Goal: Find specific page/section

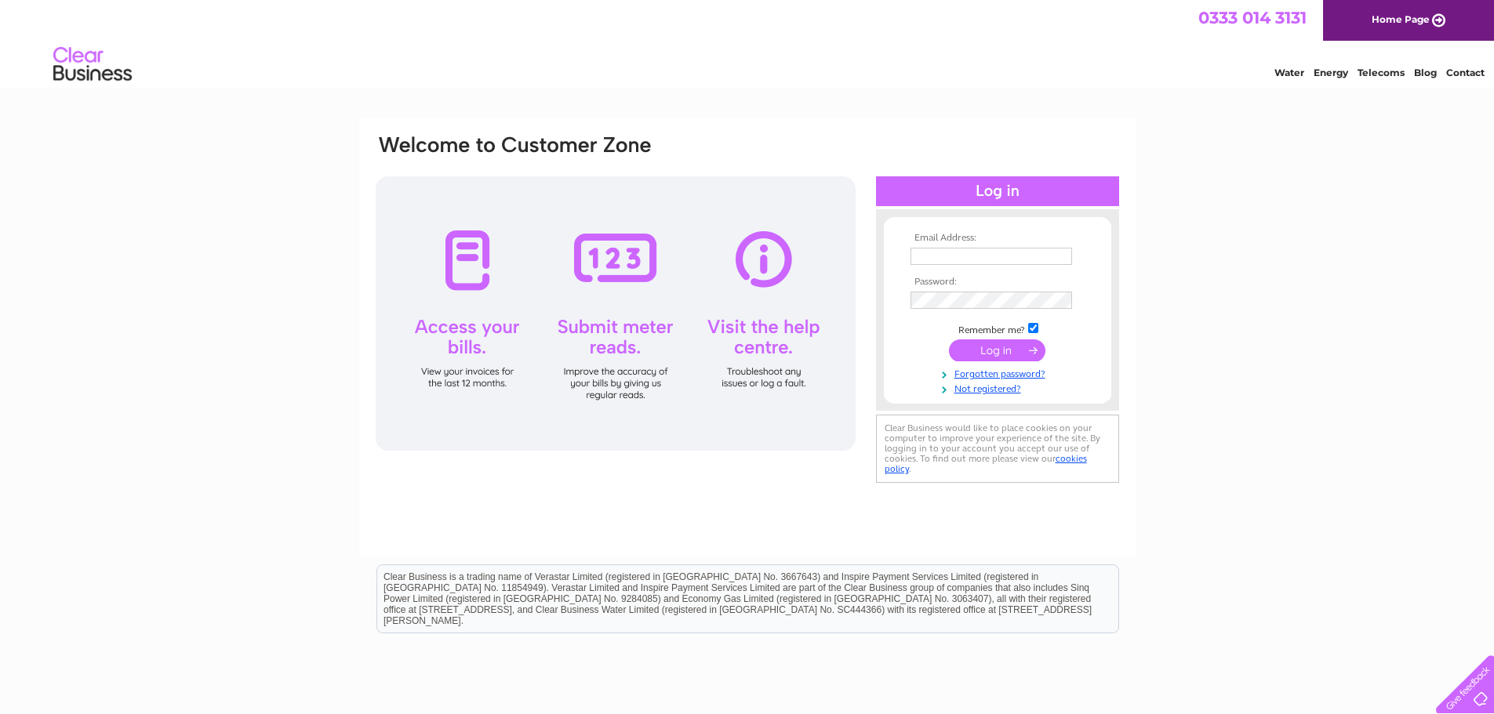
type input "alleycatscattery@gmail.com"
click at [1002, 351] on input "submit" at bounding box center [997, 351] width 96 height 22
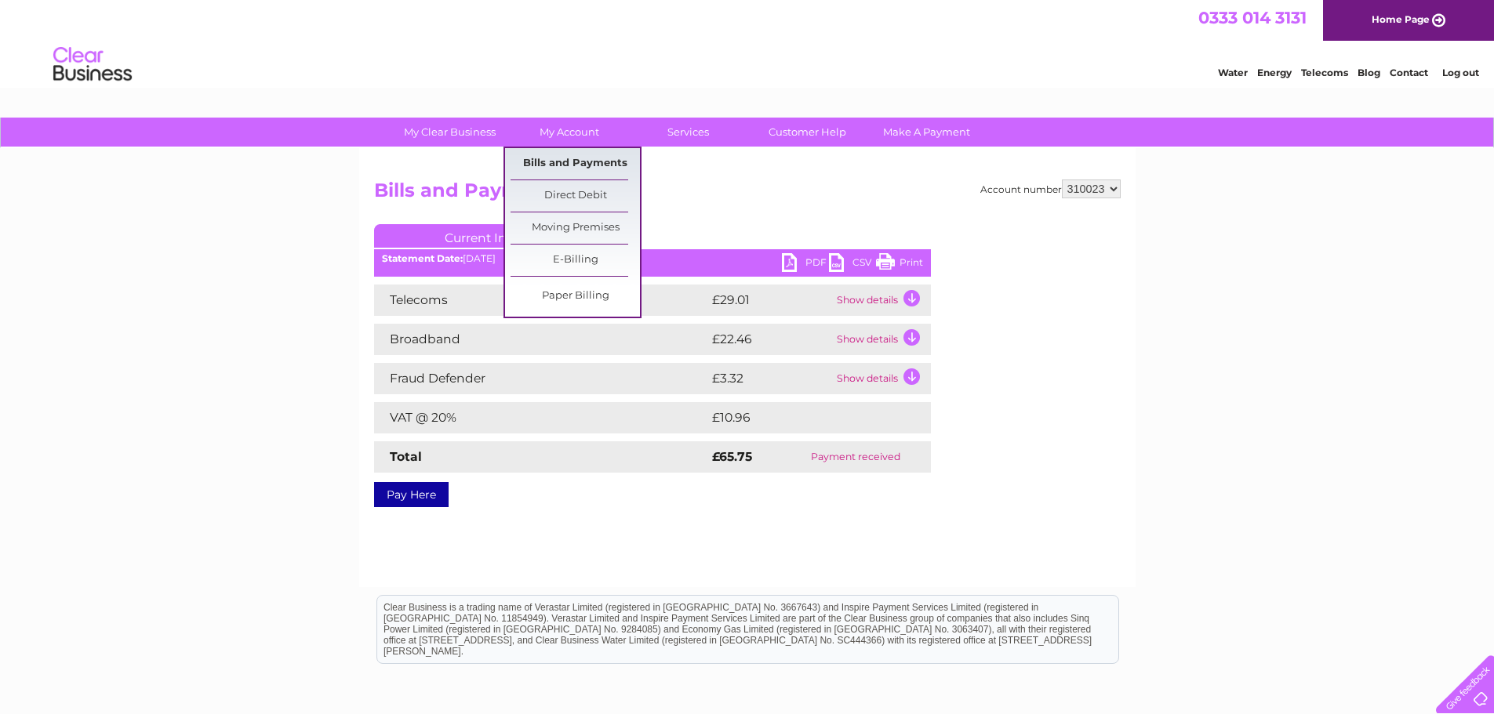
click at [576, 162] on link "Bills and Payments" at bounding box center [575, 163] width 129 height 31
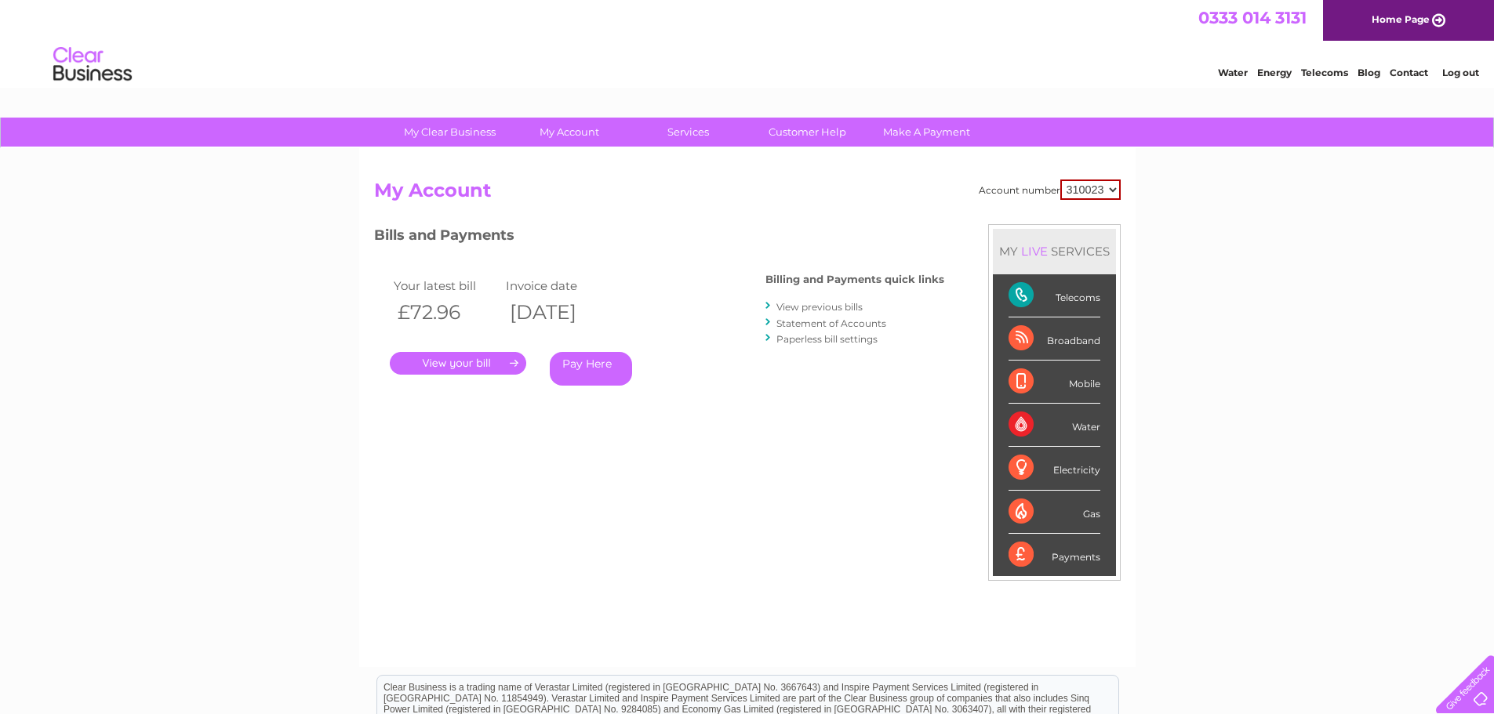
click at [794, 311] on link "View previous bills" at bounding box center [819, 307] width 86 height 12
